Goal: Task Accomplishment & Management: Manage account settings

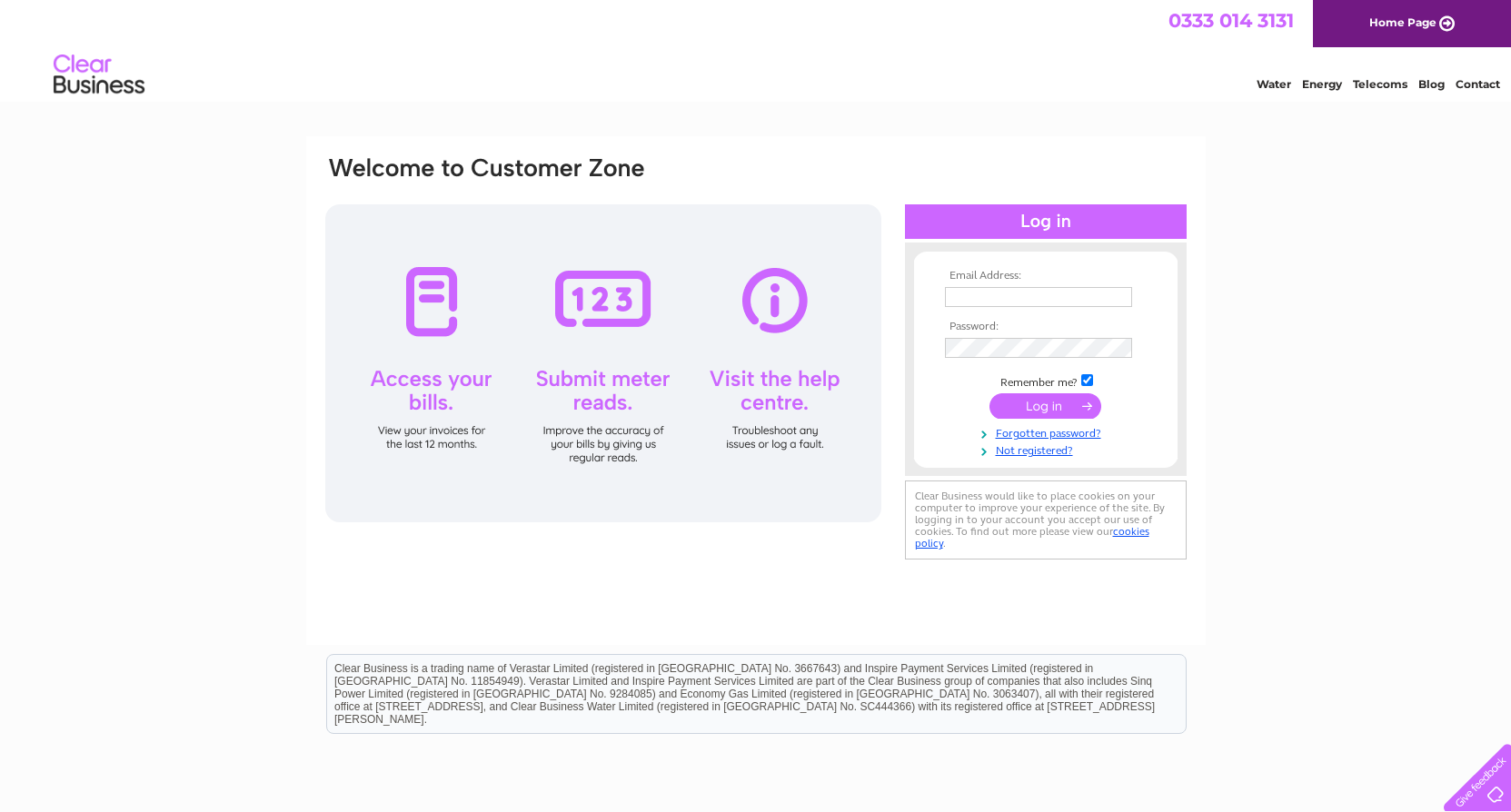
type input "malcolm@malcolmsaunders.co.uk"
click at [1041, 404] on input "submit" at bounding box center [1045, 406] width 112 height 26
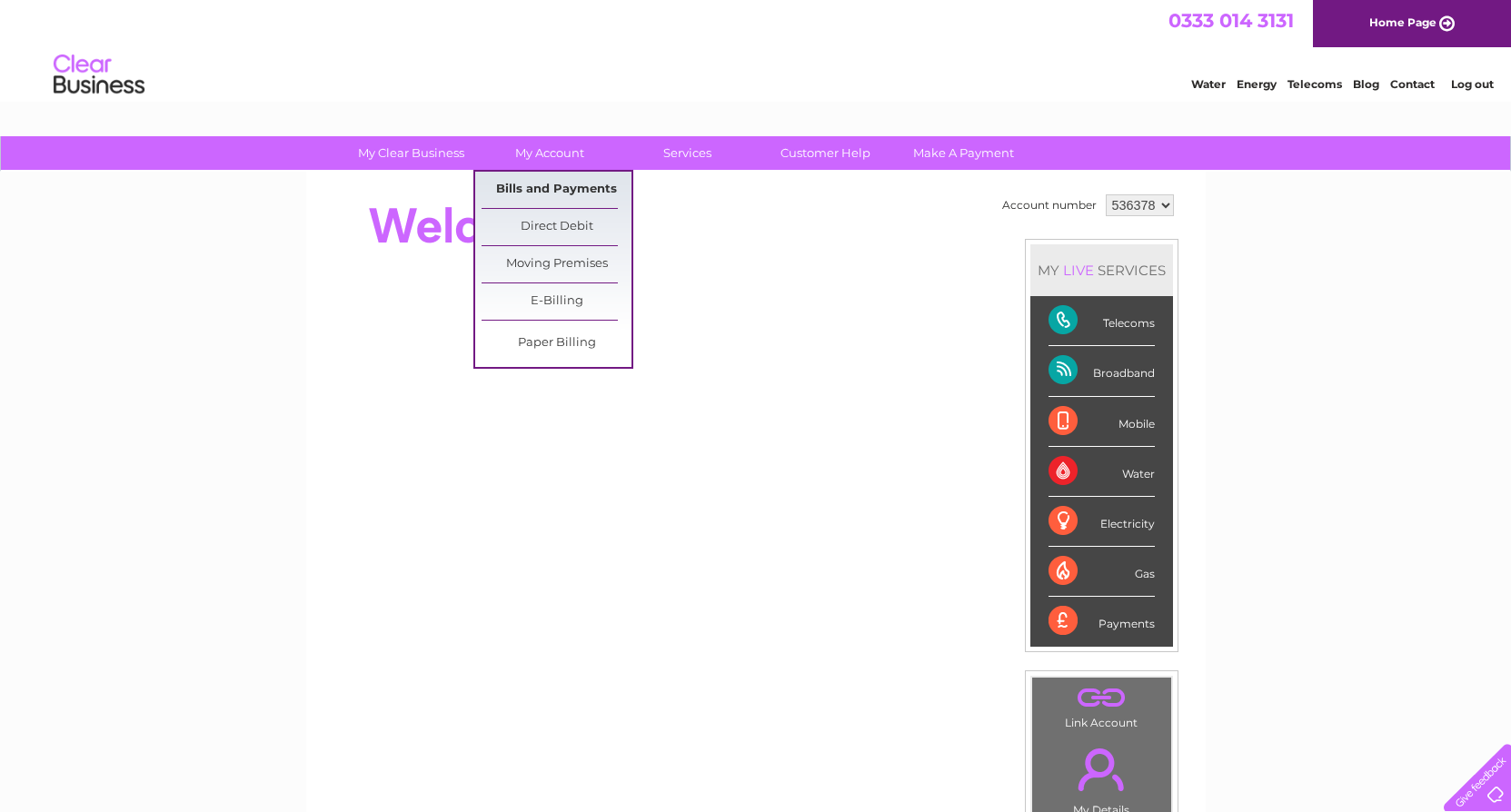
click at [553, 184] on link "Bills and Payments" at bounding box center [556, 190] width 150 height 37
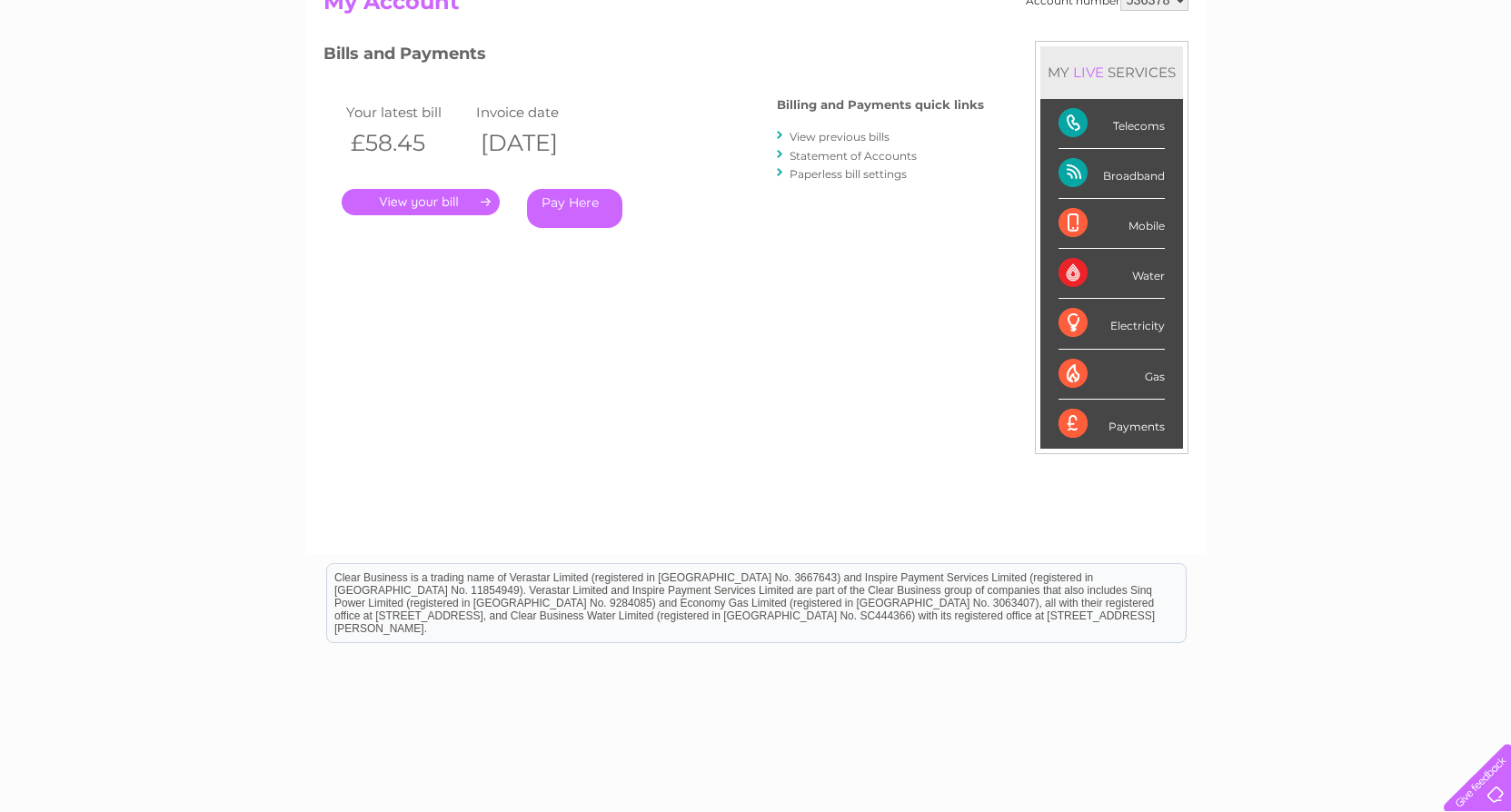
scroll to position [273, 0]
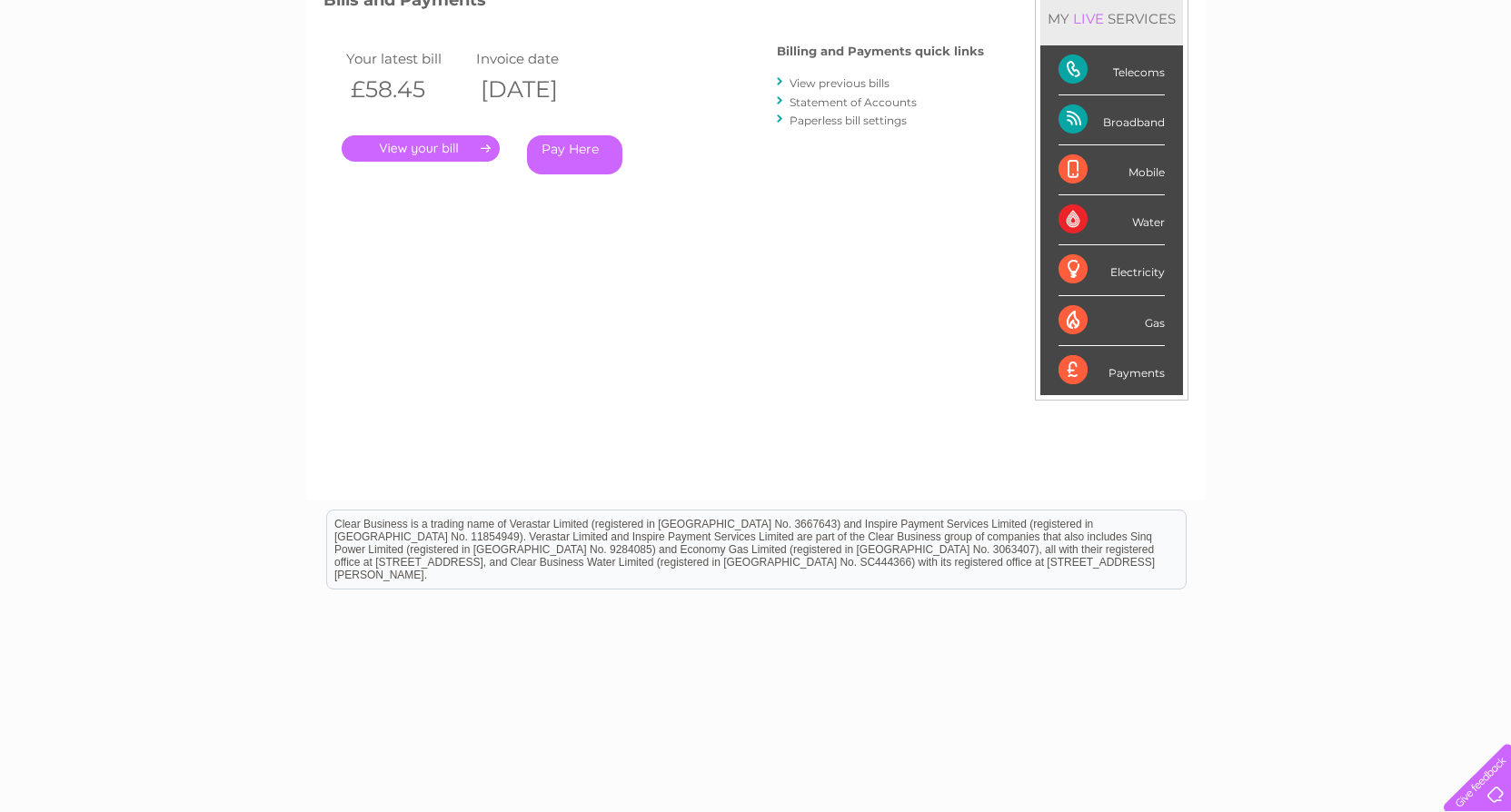
click at [448, 153] on link "." at bounding box center [421, 148] width 158 height 27
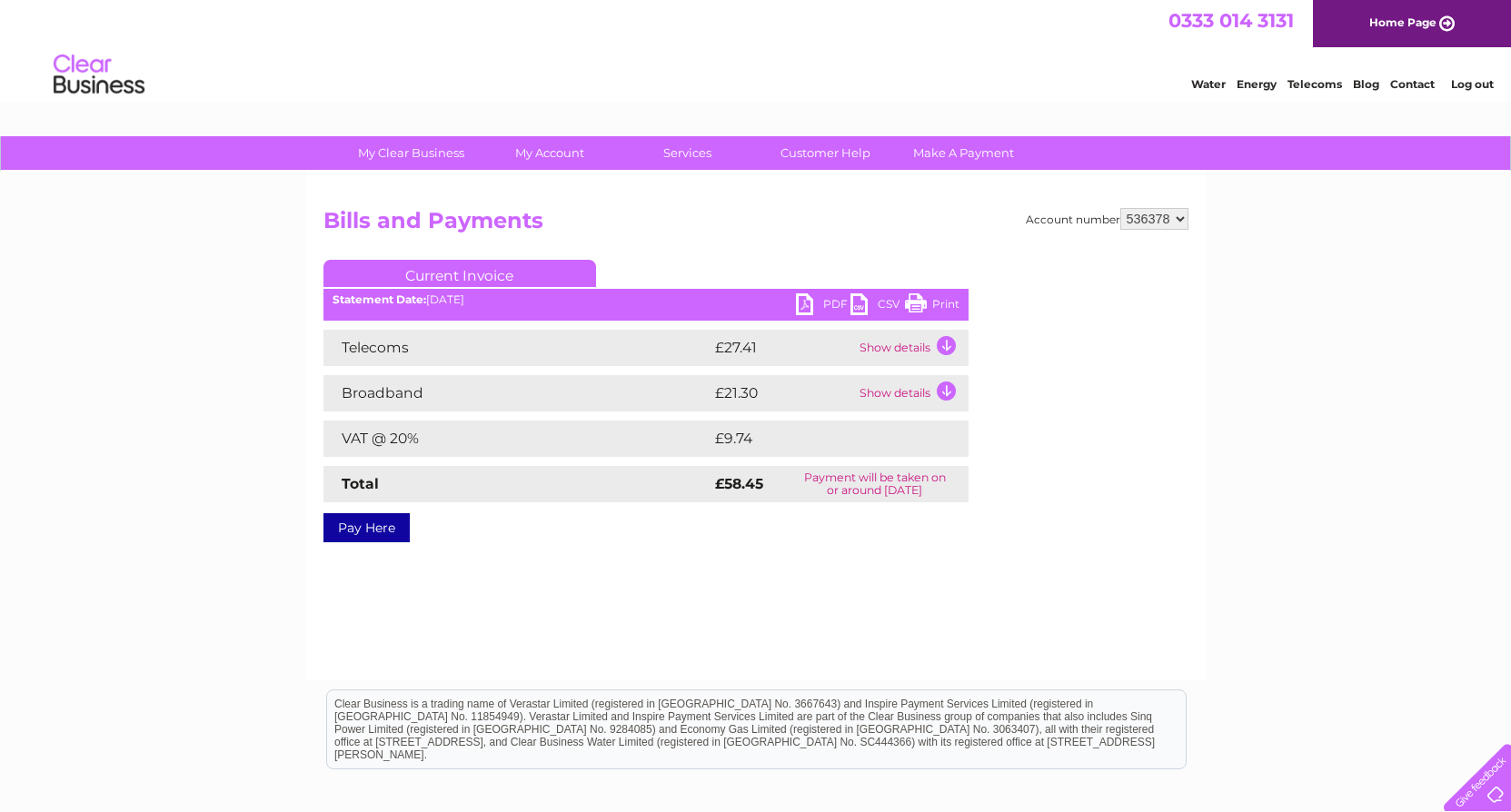
click at [804, 309] on link "PDF" at bounding box center [822, 306] width 54 height 27
